Goal: Transaction & Acquisition: Download file/media

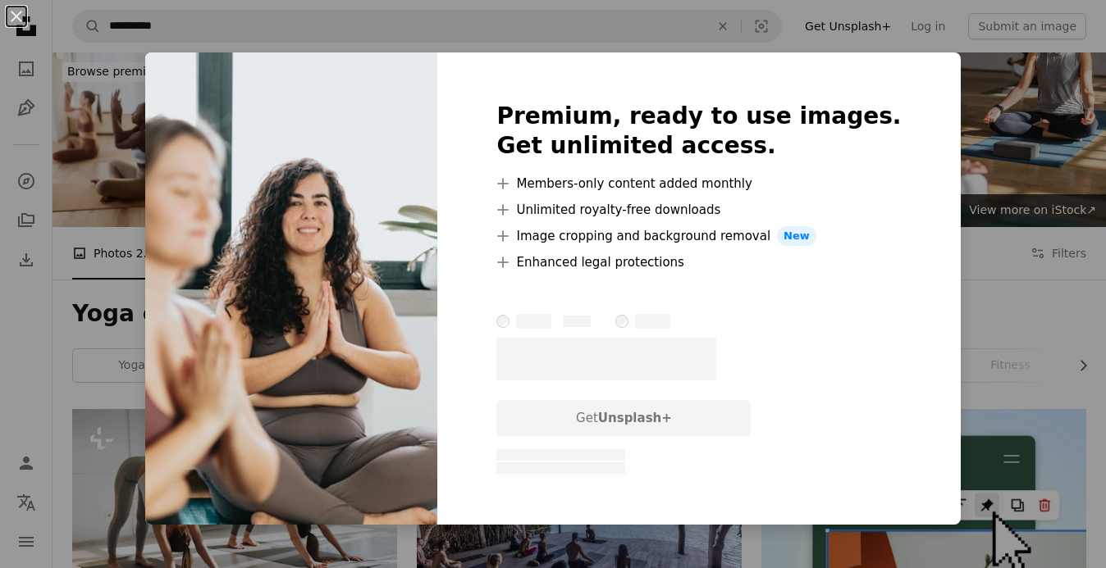
scroll to position [14545, 0]
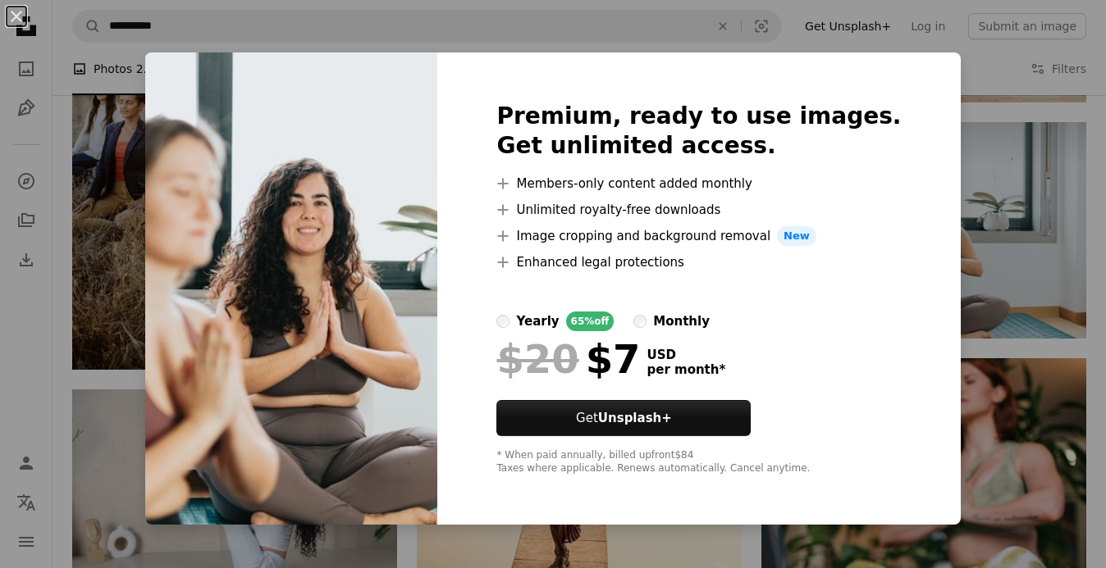
click at [963, 203] on div "An X shape Premium, ready to use images. Get unlimited access. A plus sign Memb…" at bounding box center [553, 284] width 1106 height 568
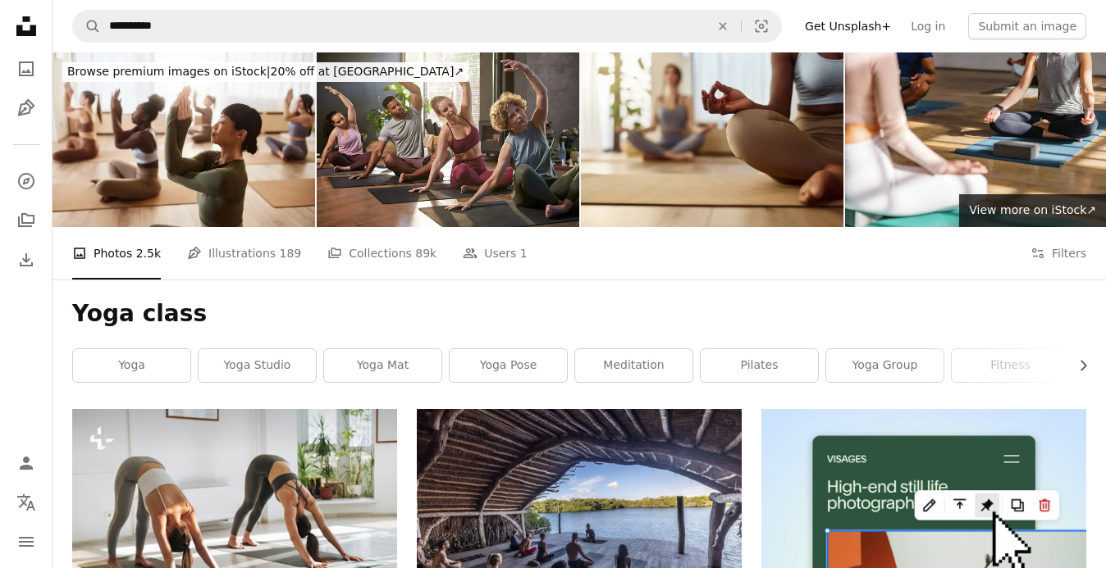
click at [294, 297] on div "Yoga class Chevron right yoga yoga studio yoga mat yoga pose meditation pilates…" at bounding box center [578, 345] width 1053 height 130
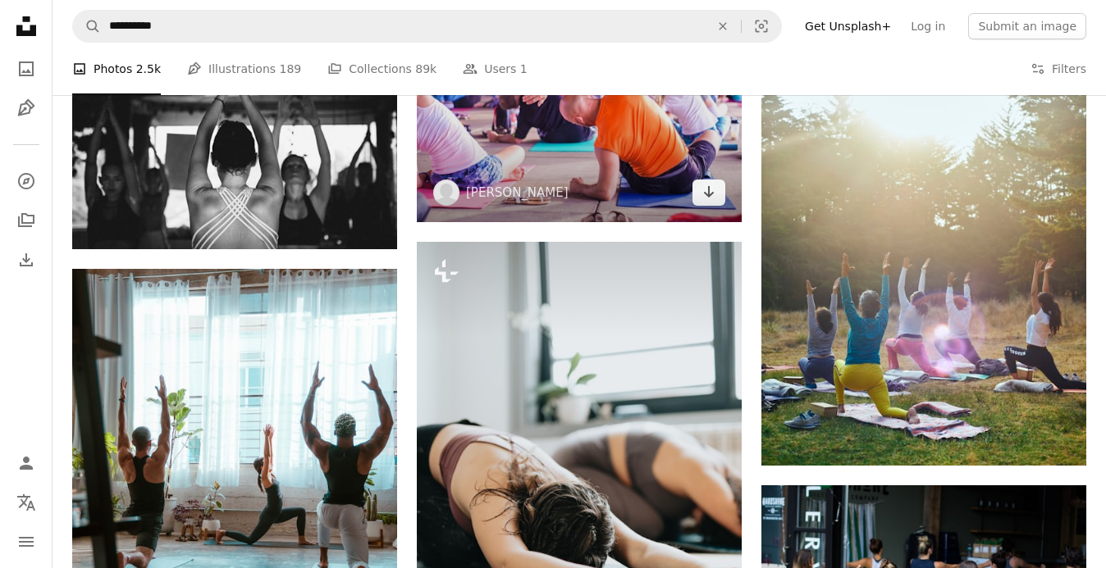
scroll to position [881, 0]
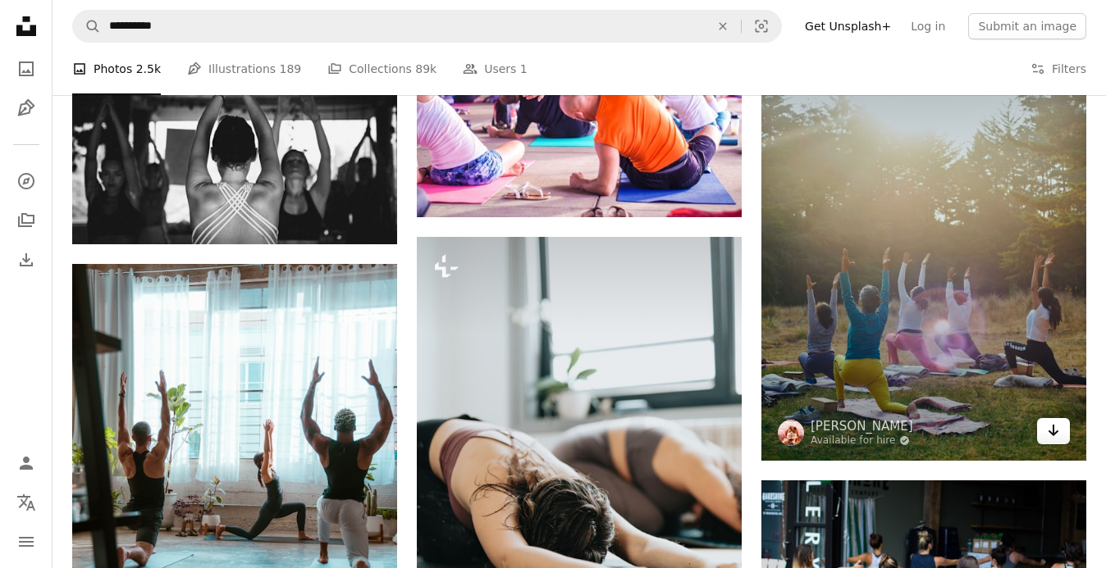
click at [1053, 432] on icon "Download" at bounding box center [1053, 430] width 11 height 11
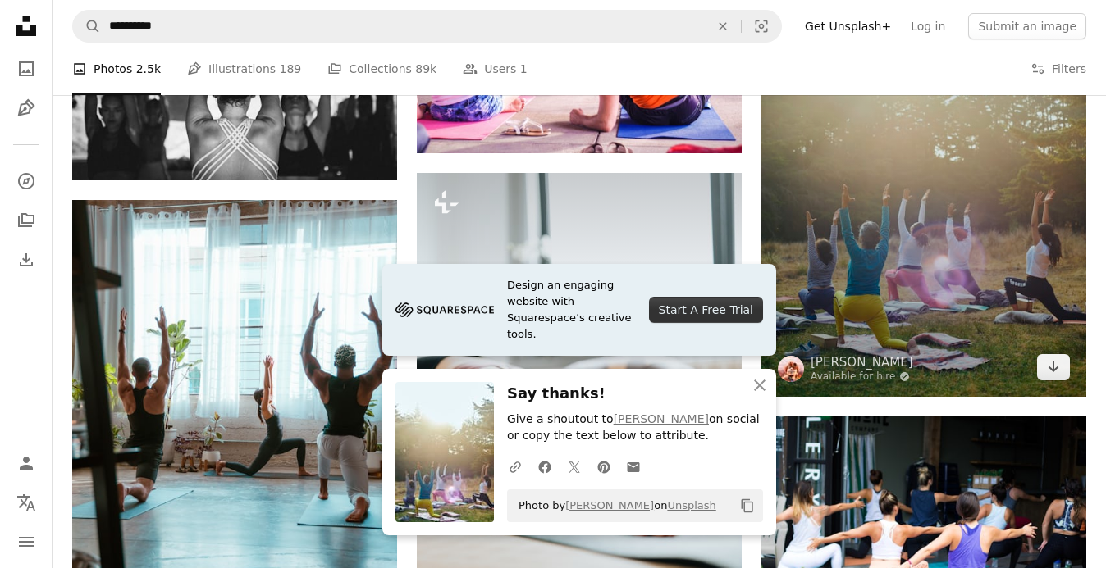
scroll to position [946, 0]
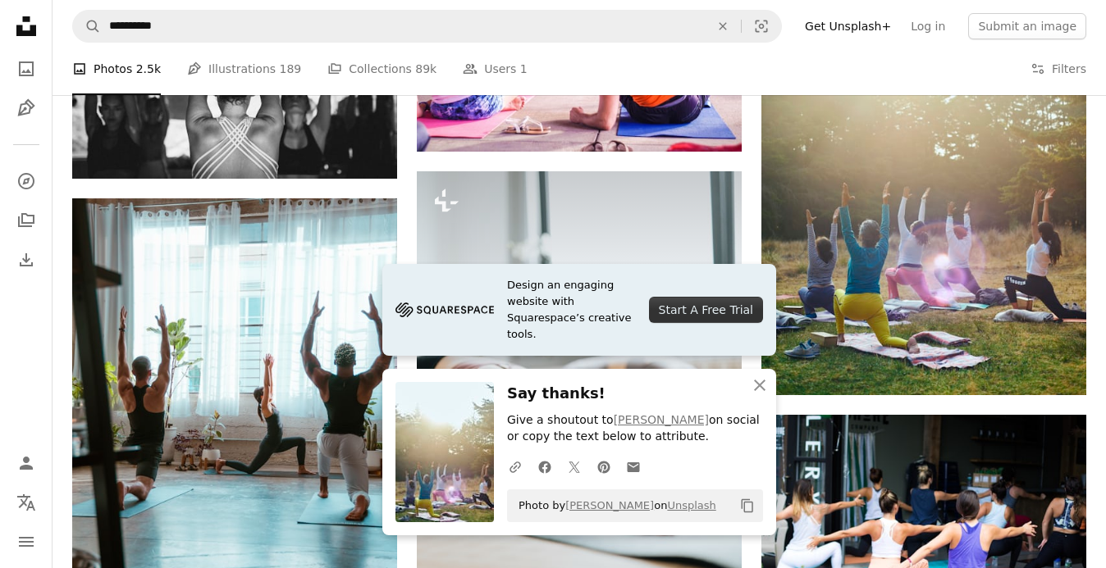
click at [758, 392] on icon "An X shape" at bounding box center [760, 386] width 20 height 20
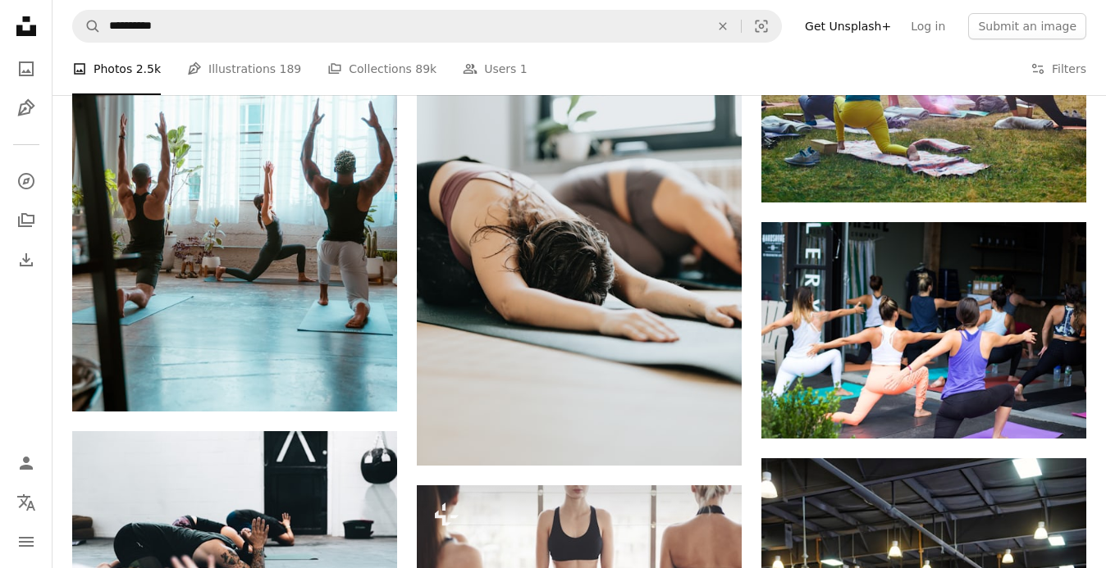
scroll to position [1143, 0]
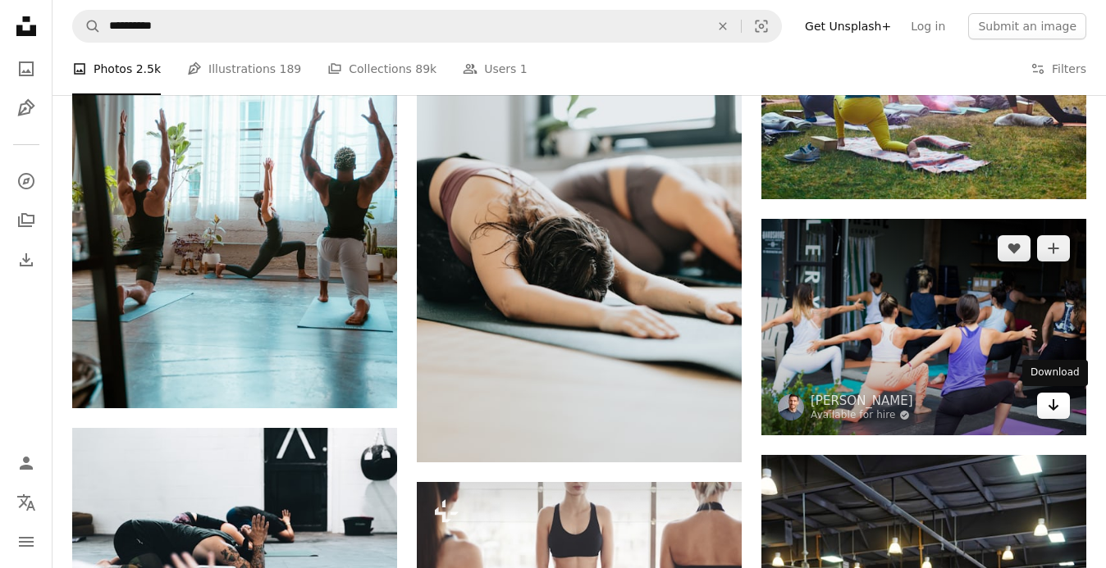
click at [1058, 408] on icon "Arrow pointing down" at bounding box center [1053, 405] width 13 height 20
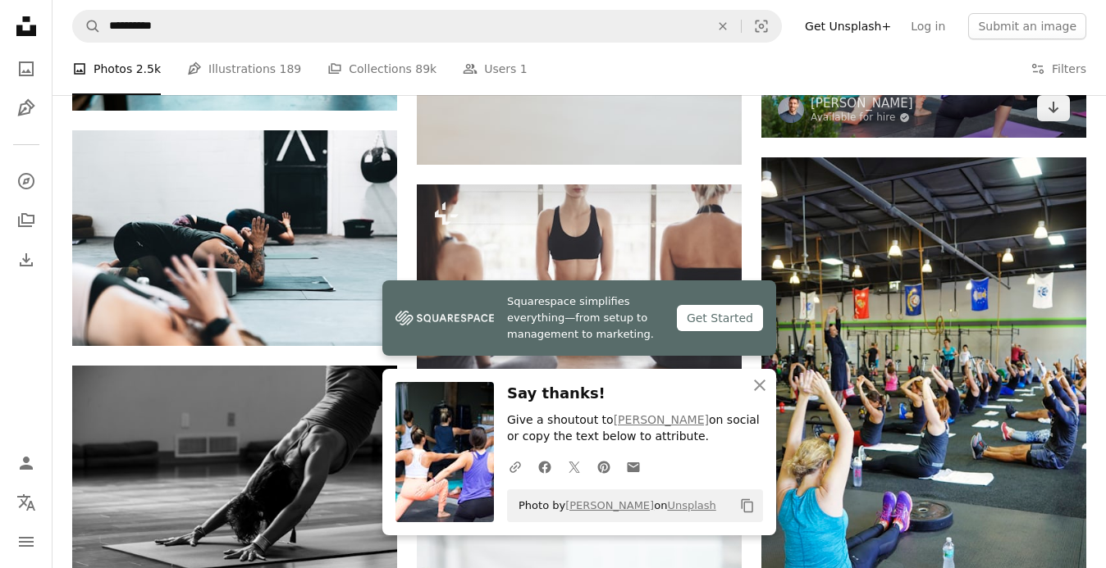
scroll to position [1608, 0]
